Goal: Task Accomplishment & Management: Manage account settings

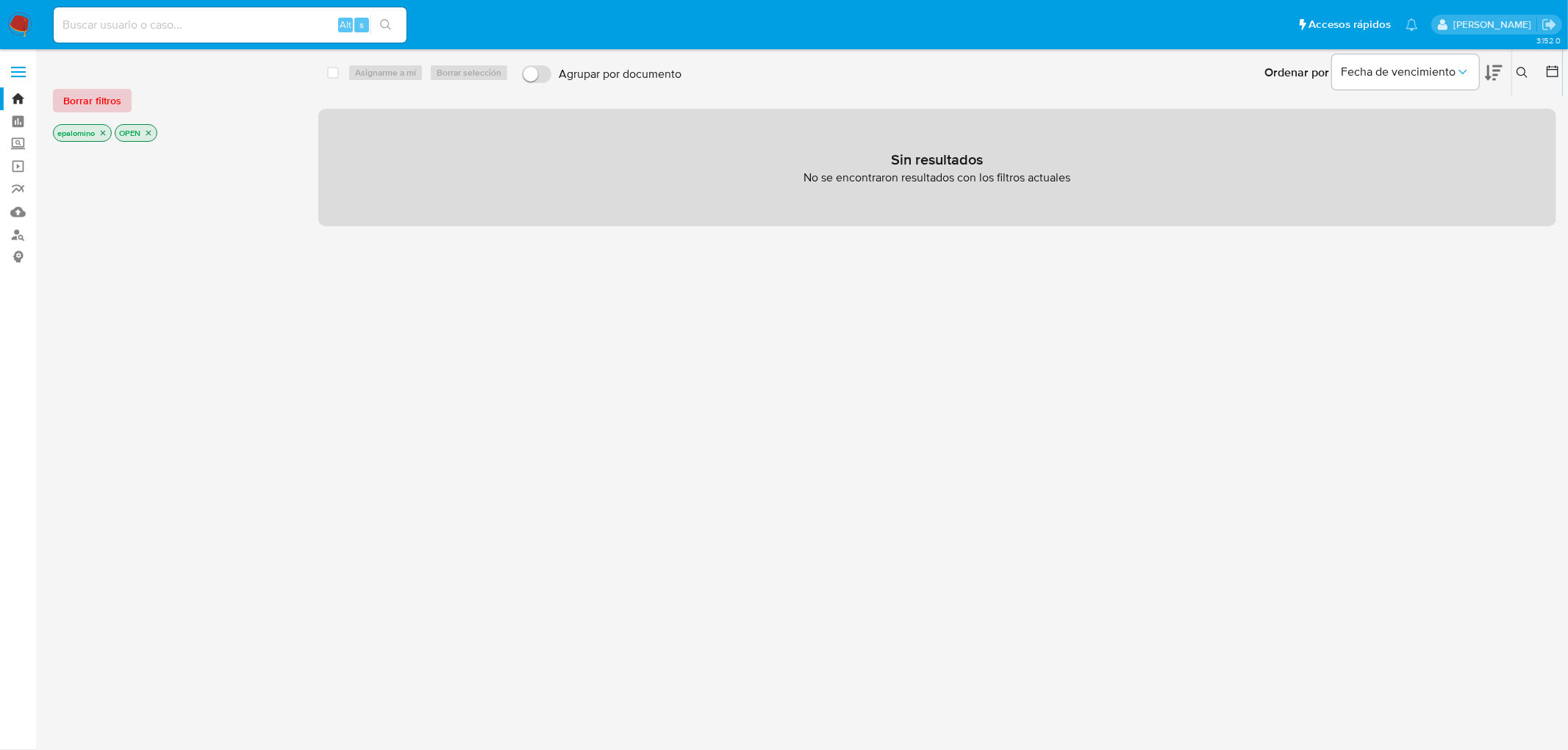
click at [75, 105] on span "Borrar filtros" at bounding box center [92, 100] width 58 height 20
click at [81, 108] on span "Borrar filtros" at bounding box center [92, 100] width 58 height 20
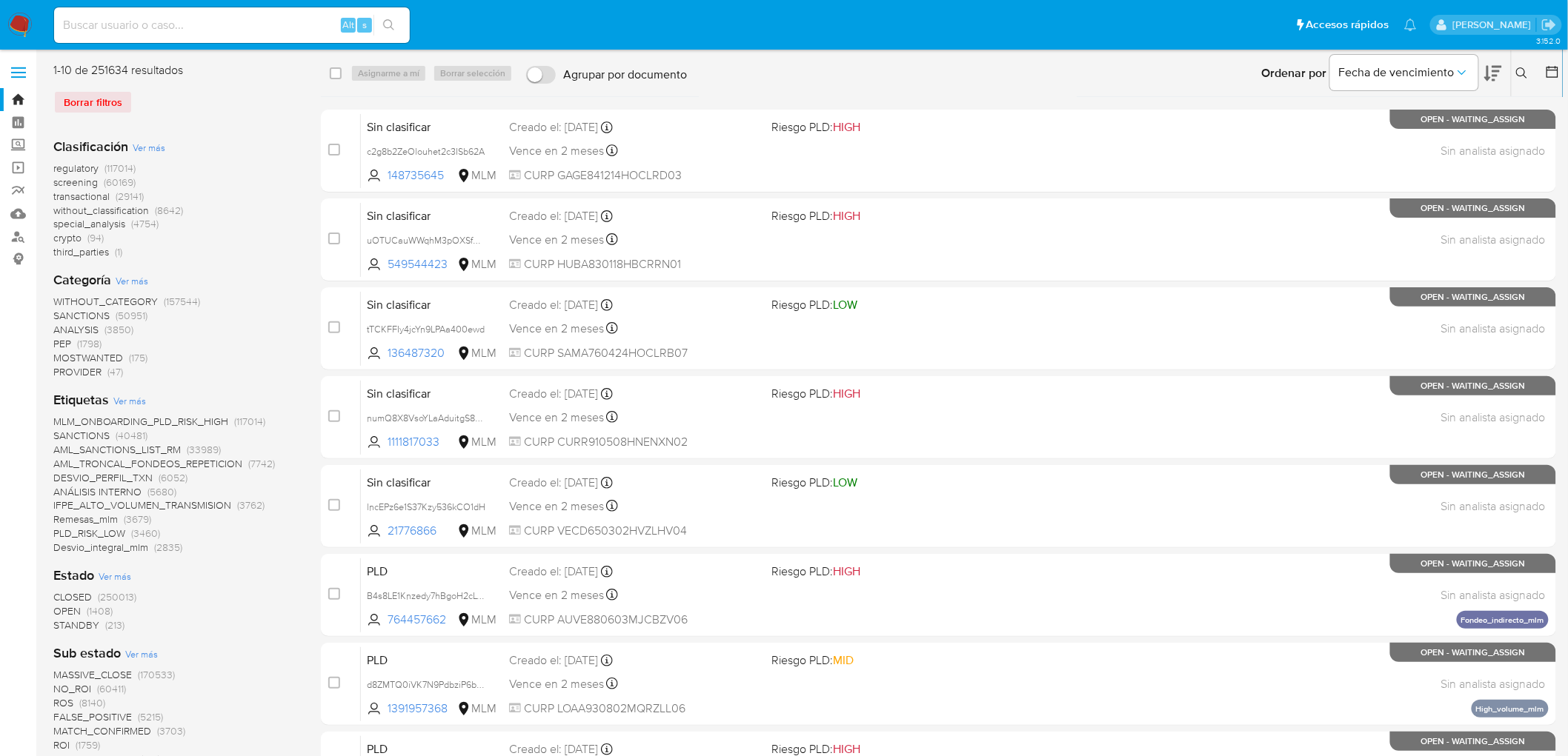
click at [149, 212] on span "without_classification (8642)" at bounding box center [118, 210] width 129 height 14
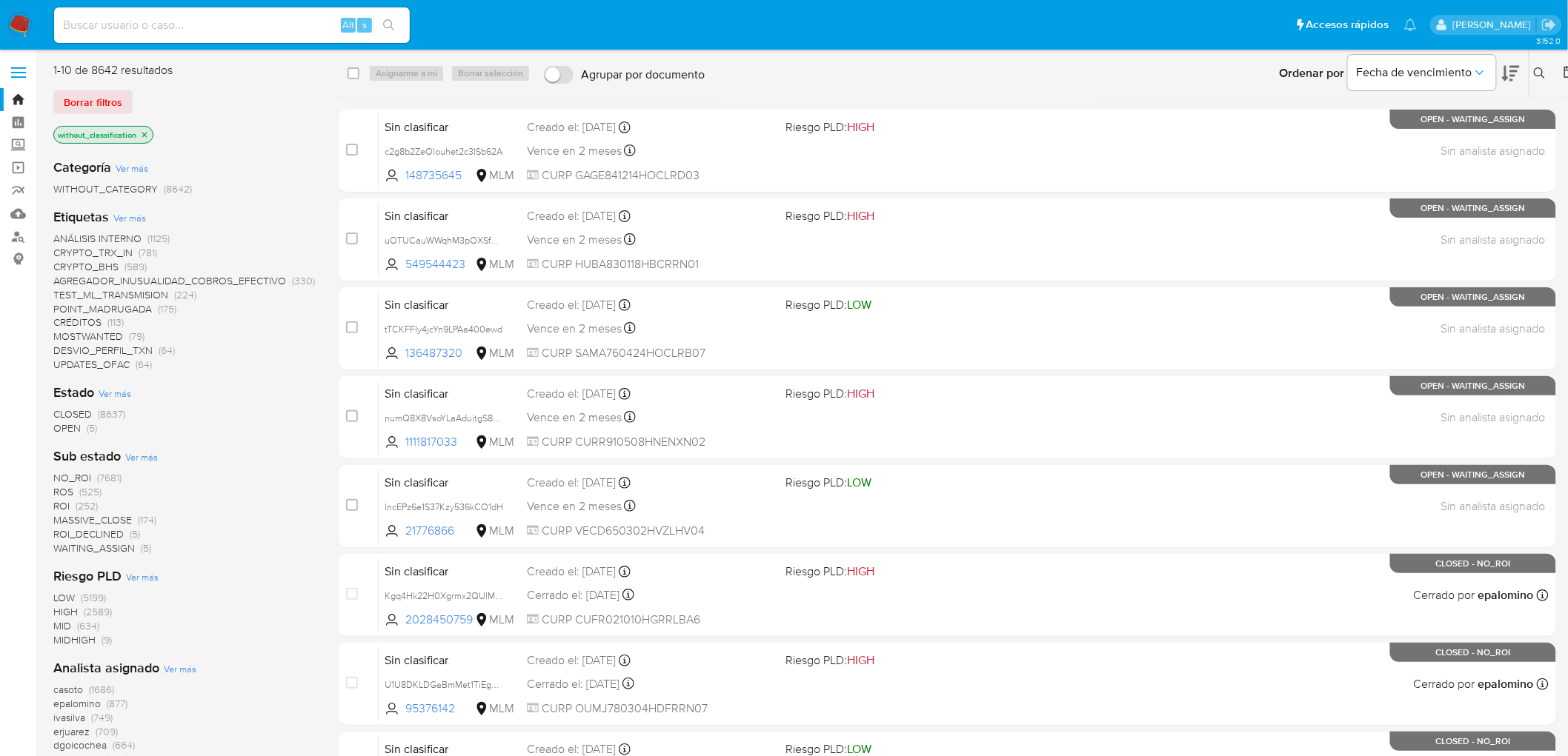
click at [82, 434] on span "OPEN (5)" at bounding box center [75, 428] width 44 height 14
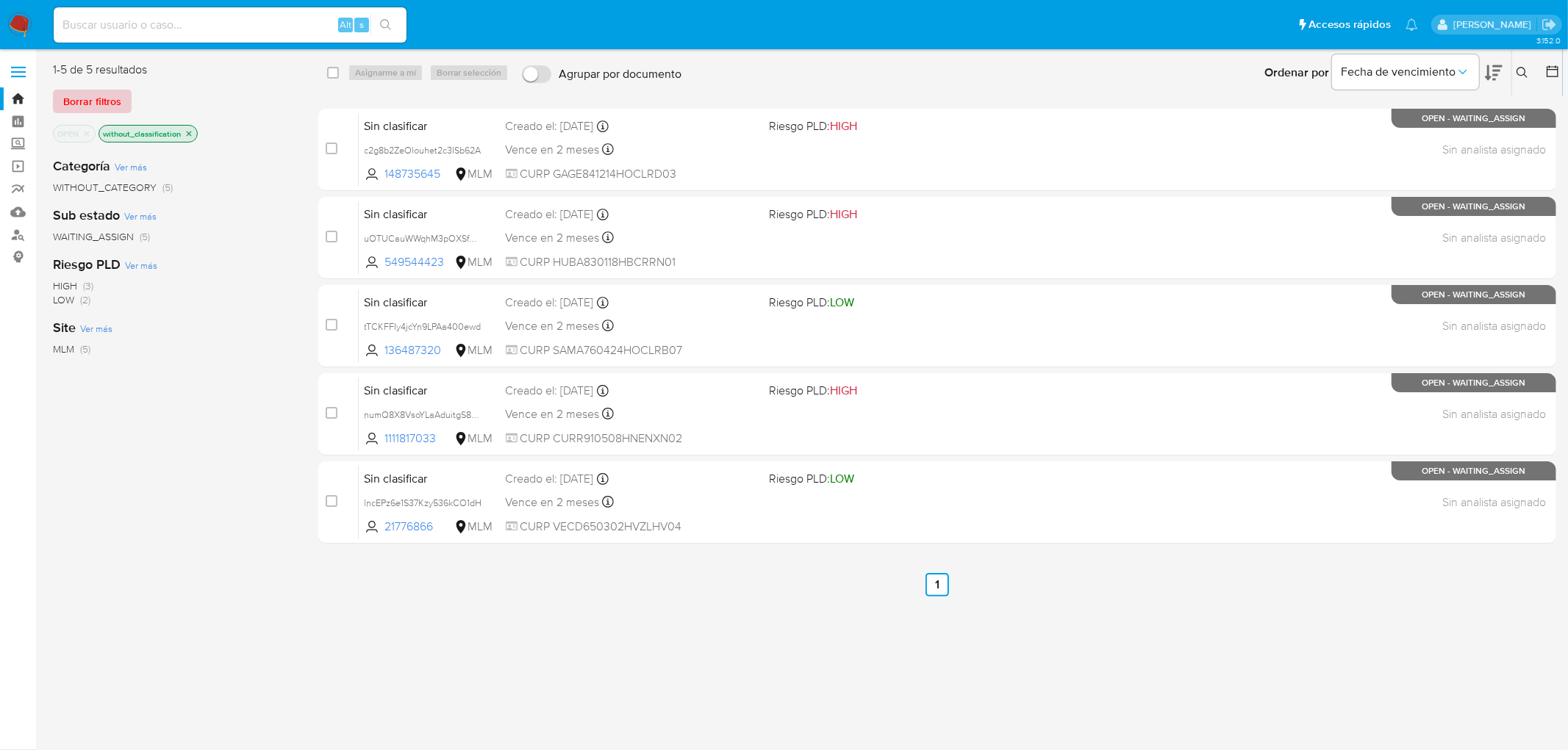
click at [119, 105] on button "Borrar filtros" at bounding box center [92, 101] width 79 height 24
